Goal: Find specific page/section: Find specific page/section

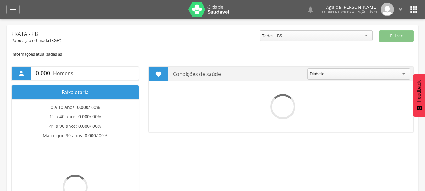
click at [10, 8] on icon "" at bounding box center [13, 10] width 8 height 8
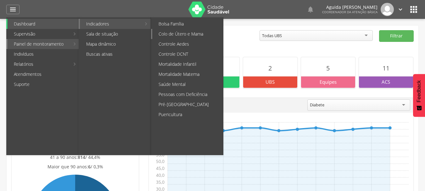
click at [180, 35] on link "Colo de Útero e Mama" at bounding box center [187, 34] width 71 height 10
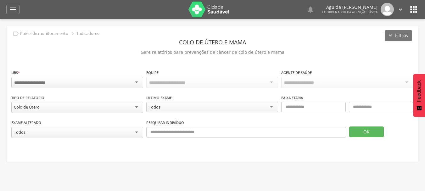
click at [107, 80] on div at bounding box center [77, 82] width 132 height 11
click at [166, 83] on div "Todas Equipes" at bounding box center [162, 82] width 27 height 6
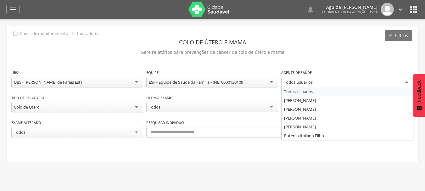
click at [308, 84] on div "Todos Usuários" at bounding box center [297, 82] width 29 height 6
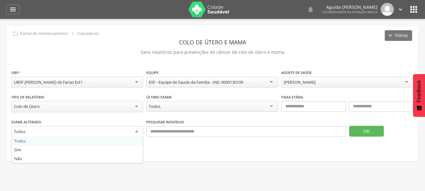
click at [58, 131] on div "Todos" at bounding box center [77, 131] width 132 height 11
click at [248, 108] on div "Todos" at bounding box center [212, 106] width 132 height 11
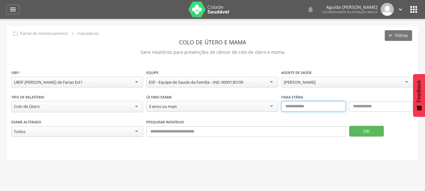
click at [314, 106] on input "text" at bounding box center [313, 106] width 64 height 11
type input "**"
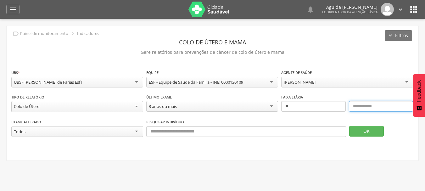
click at [356, 104] on input "text" at bounding box center [381, 106] width 64 height 11
type input "**"
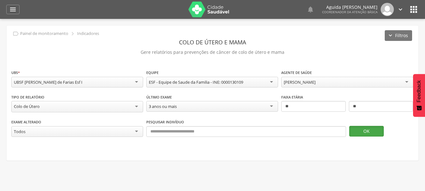
click at [363, 130] on button "OK" at bounding box center [366, 131] width 35 height 11
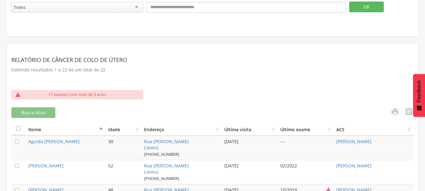
scroll to position [126, 0]
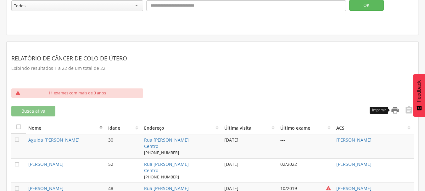
click at [392, 108] on icon "" at bounding box center [394, 110] width 9 height 9
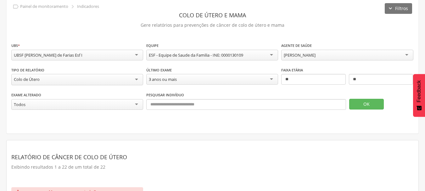
scroll to position [0, 0]
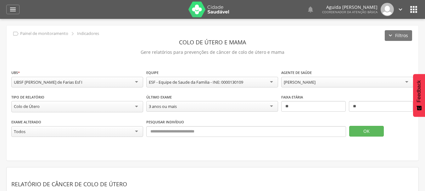
click at [344, 80] on div "[PERSON_NAME]" at bounding box center [347, 82] width 132 height 11
click at [364, 133] on button "OK" at bounding box center [366, 131] width 35 height 11
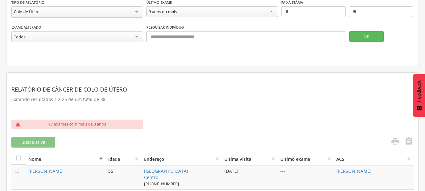
scroll to position [94, 0]
click at [394, 140] on icon "" at bounding box center [394, 141] width 9 height 9
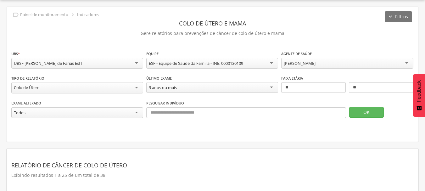
scroll to position [0, 0]
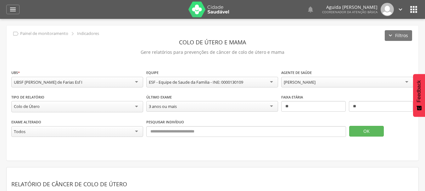
click at [315, 82] on div "[PERSON_NAME]" at bounding box center [299, 82] width 32 height 6
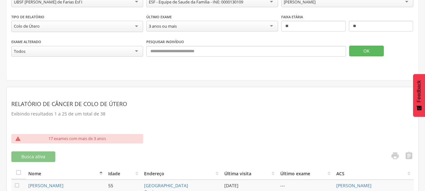
scroll to position [126, 0]
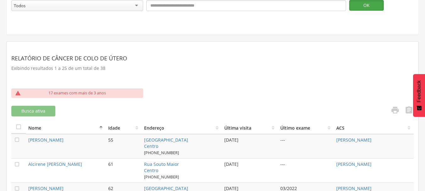
click at [366, 3] on button "OK" at bounding box center [366, 5] width 35 height 11
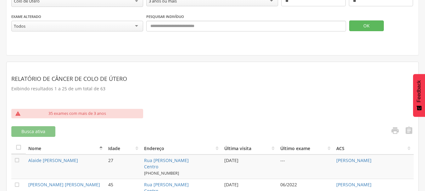
scroll to position [189, 0]
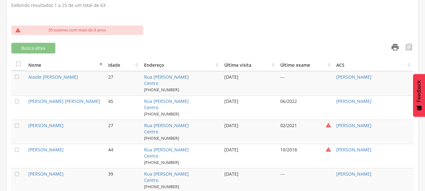
click at [394, 50] on icon "" at bounding box center [394, 47] width 9 height 9
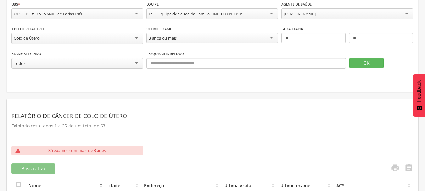
scroll to position [31, 0]
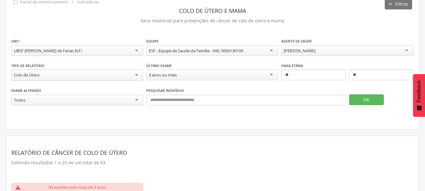
click at [330, 47] on div "[PERSON_NAME]" at bounding box center [347, 50] width 132 height 11
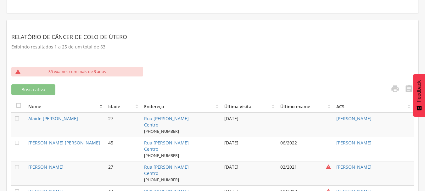
scroll to position [157, 0]
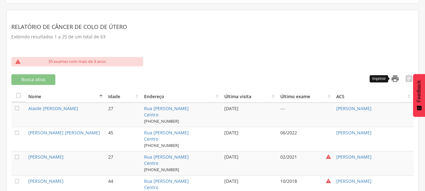
click at [396, 76] on icon "" at bounding box center [394, 78] width 9 height 9
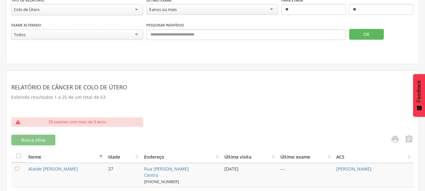
scroll to position [31, 0]
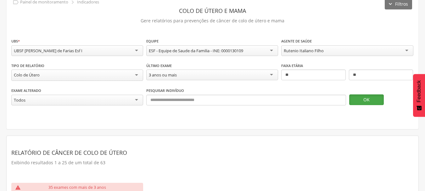
click at [374, 101] on button "OK" at bounding box center [366, 99] width 35 height 11
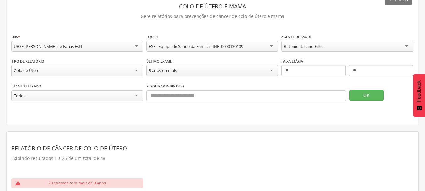
scroll to position [189, 0]
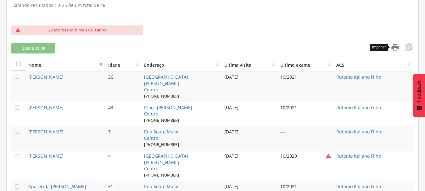
click at [393, 47] on icon "" at bounding box center [394, 47] width 9 height 9
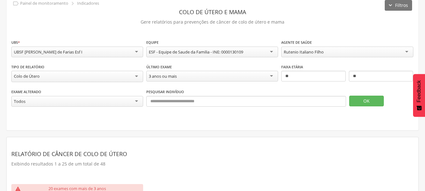
scroll to position [0, 0]
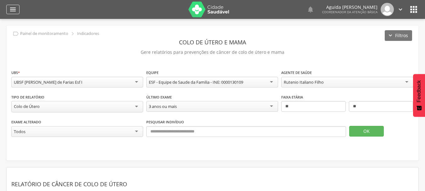
click at [11, 14] on div "" at bounding box center [12, 9] width 13 height 9
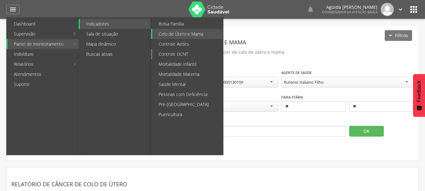
click at [176, 52] on link "Controle DCNT" at bounding box center [187, 54] width 71 height 10
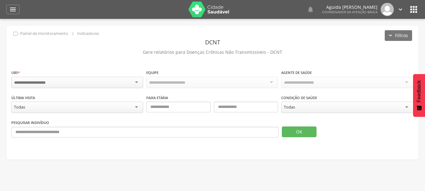
drag, startPoint x: 143, startPoint y: 82, endPoint x: 139, endPoint y: 81, distance: 3.5
click at [139, 81] on div at bounding box center [77, 82] width 132 height 11
click at [292, 81] on div "Todos Usuários" at bounding box center [297, 82] width 29 height 6
click at [302, 108] on div "Todas" at bounding box center [347, 106] width 132 height 11
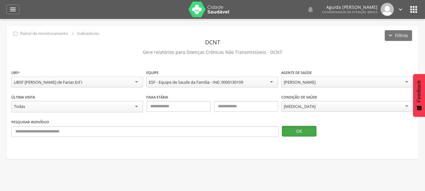
click at [297, 130] on button "OK" at bounding box center [299, 131] width 35 height 11
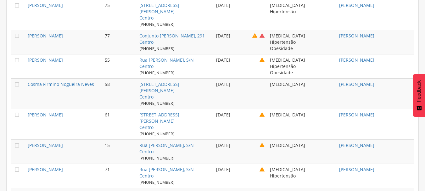
scroll to position [409, 0]
